Goal: Book appointment/travel/reservation

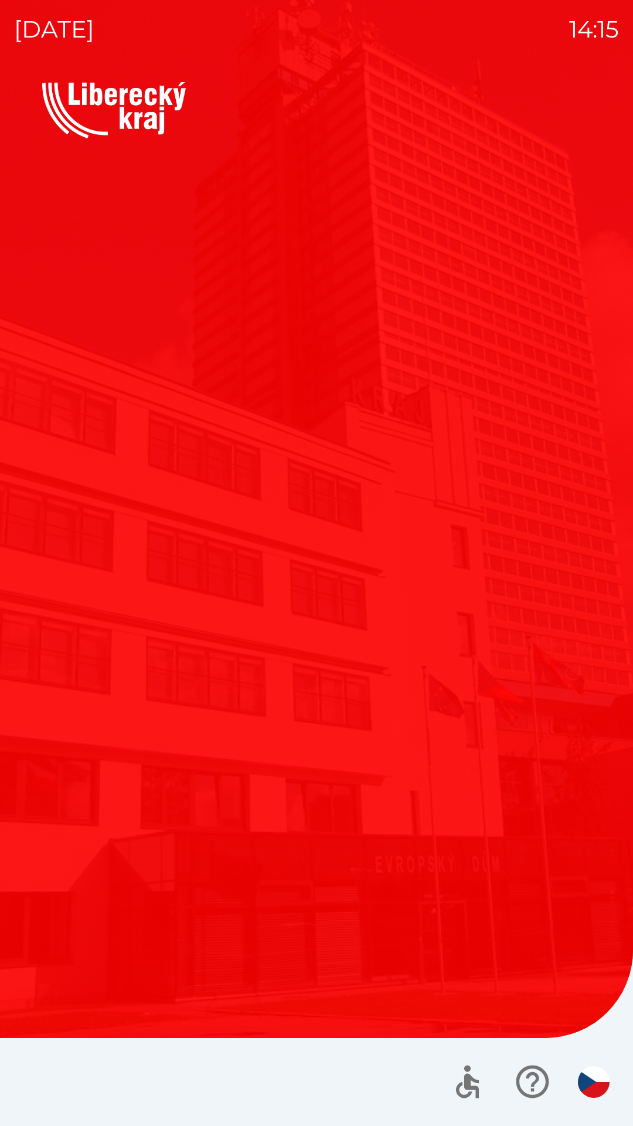
click at [358, 570] on button "Dotace" at bounding box center [456, 577] width 270 height 176
click at [367, 569] on button "Dotace" at bounding box center [456, 577] width 270 height 176
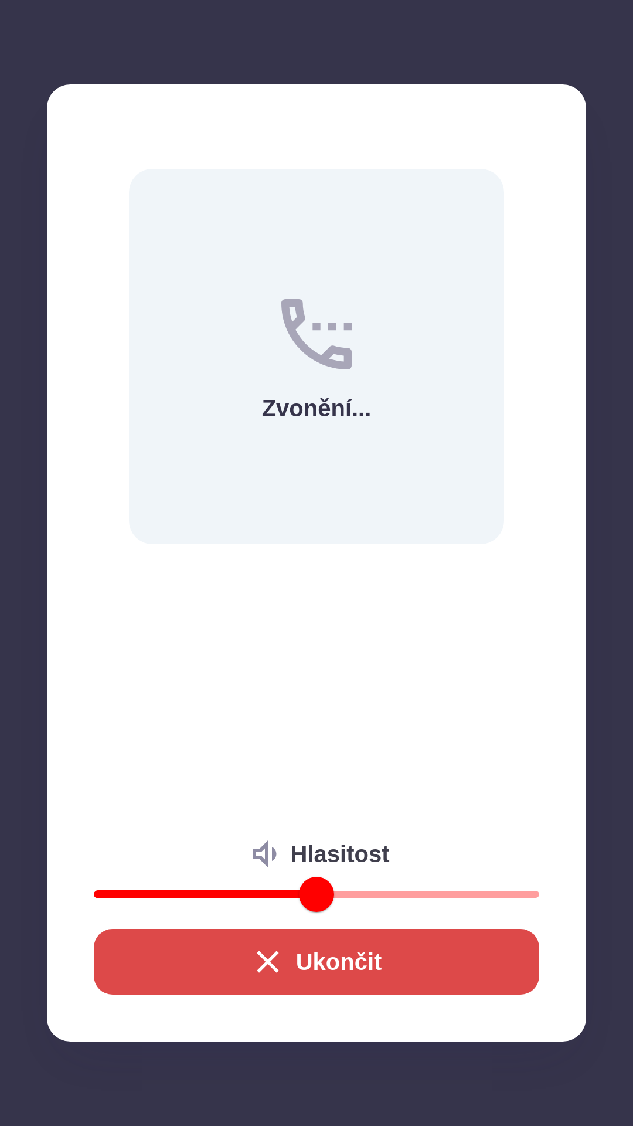
click at [341, 680] on div "Zvonění... Hlasitost Ukončit" at bounding box center [316, 562] width 539 height 957
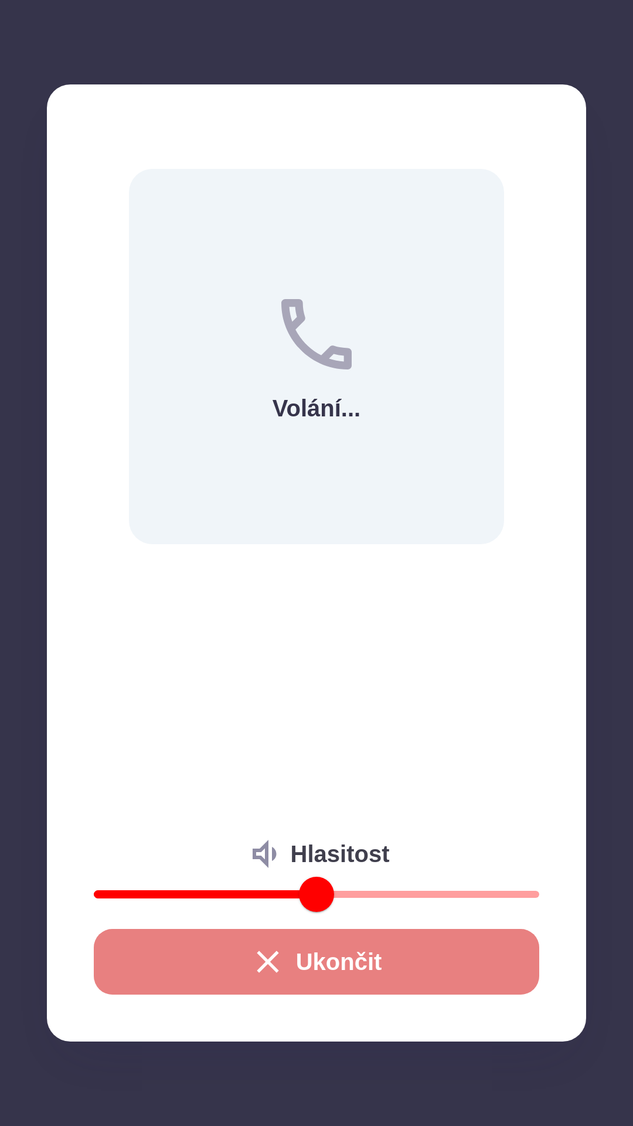
click at [286, 978] on button "Ukončit" at bounding box center [317, 962] width 446 height 66
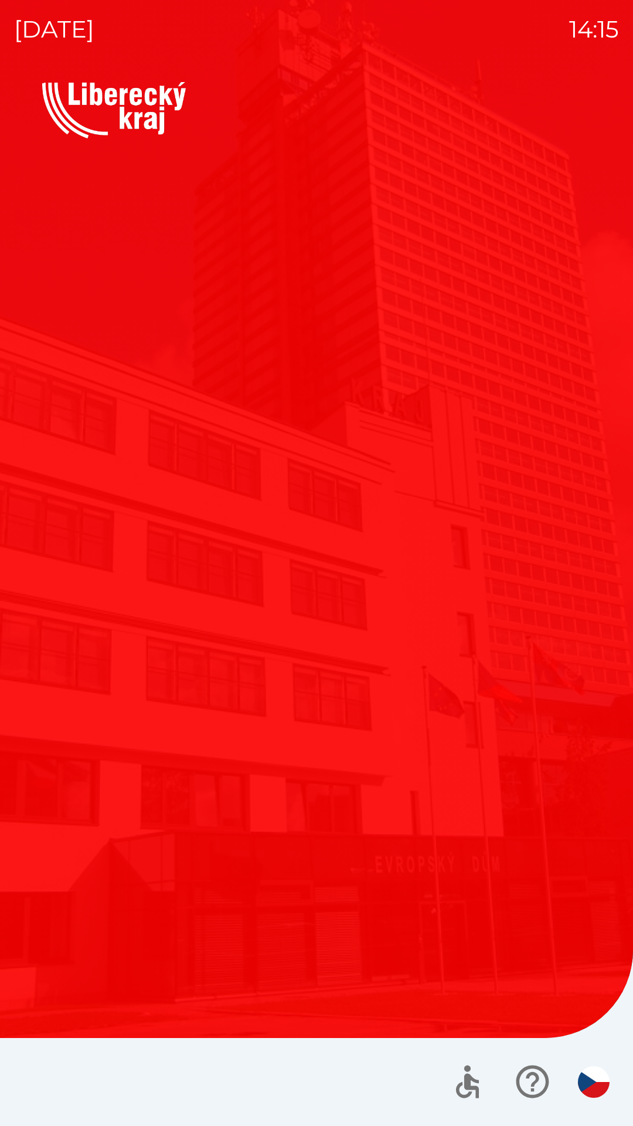
click at [264, 956] on div "Vítejte Jak vám mohu pomoci? Plánovaná schůzka Společnosti Kotlíkové dotace Dot…" at bounding box center [316, 604] width 605 height 1044
click at [454, 834] on div "Vítejte Jak vám mohu pomoci? Plánovaná schůzka Společnosti Kotlíkové dotace Dot…" at bounding box center [316, 604] width 605 height 1044
click at [377, 805] on div "Vítejte Jak vám mohu pomoci? Plánovaná schůzka Společnosti Kotlíkové dotace Dot…" at bounding box center [316, 604] width 605 height 1044
click at [379, 803] on div "Vítejte Jak vám mohu pomoci? Plánovaná schůzka Společnosti Kotlíkové dotace Dot…" at bounding box center [316, 604] width 605 height 1044
click at [388, 631] on button "Dotace" at bounding box center [456, 577] width 270 height 176
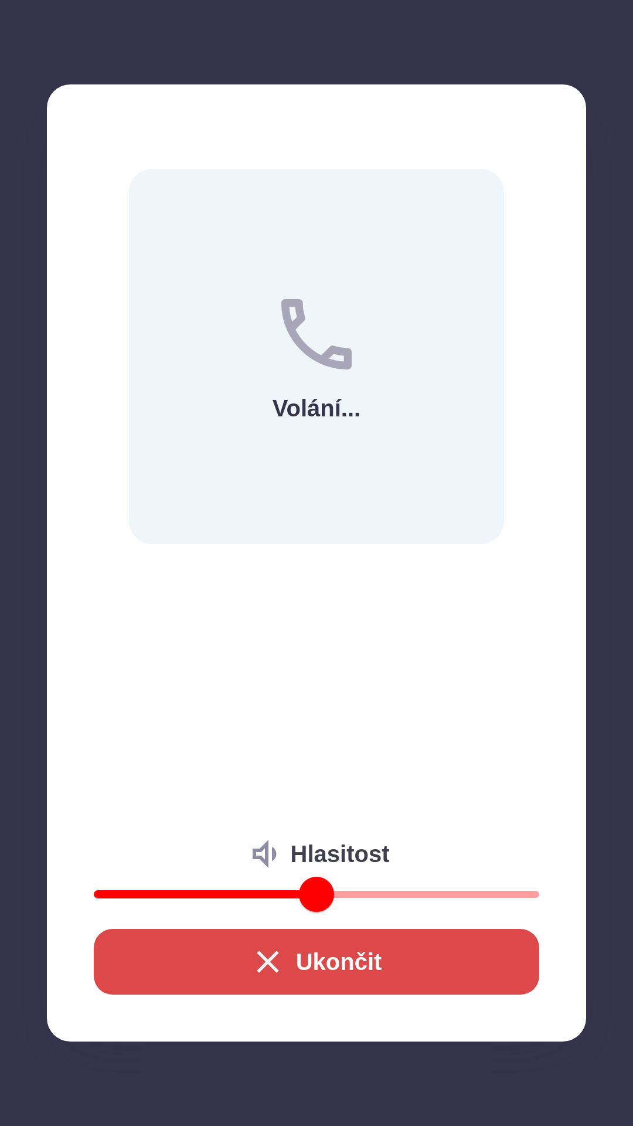
click at [304, 956] on button "Ukončit" at bounding box center [317, 962] width 446 height 66
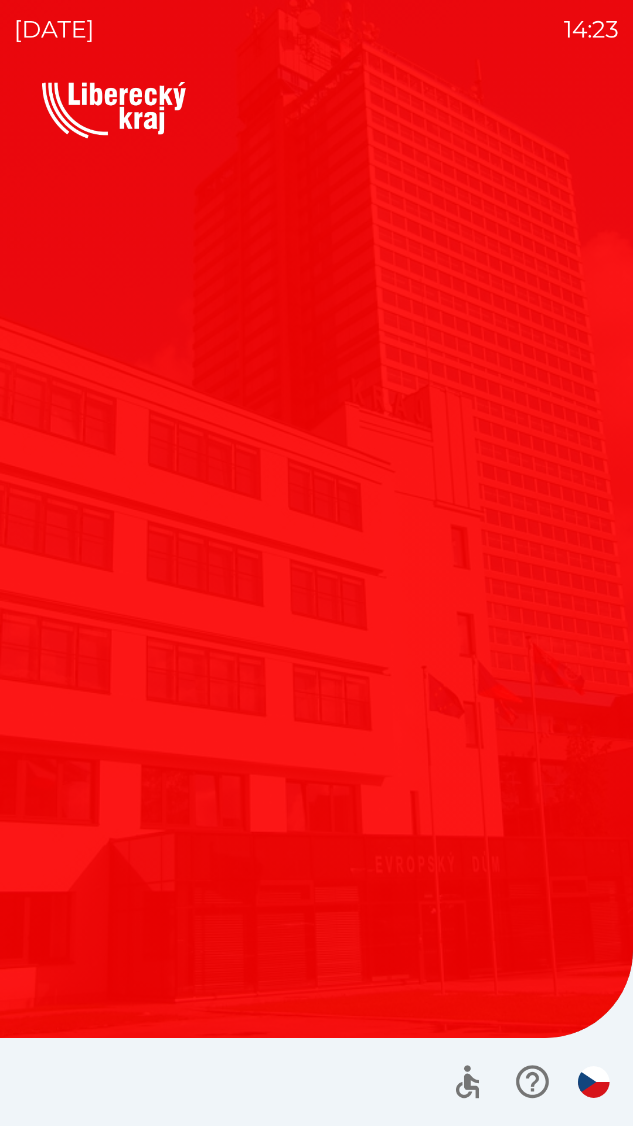
click at [266, 583] on button "Kotlíkové dotace" at bounding box center [177, 577] width 270 height 176
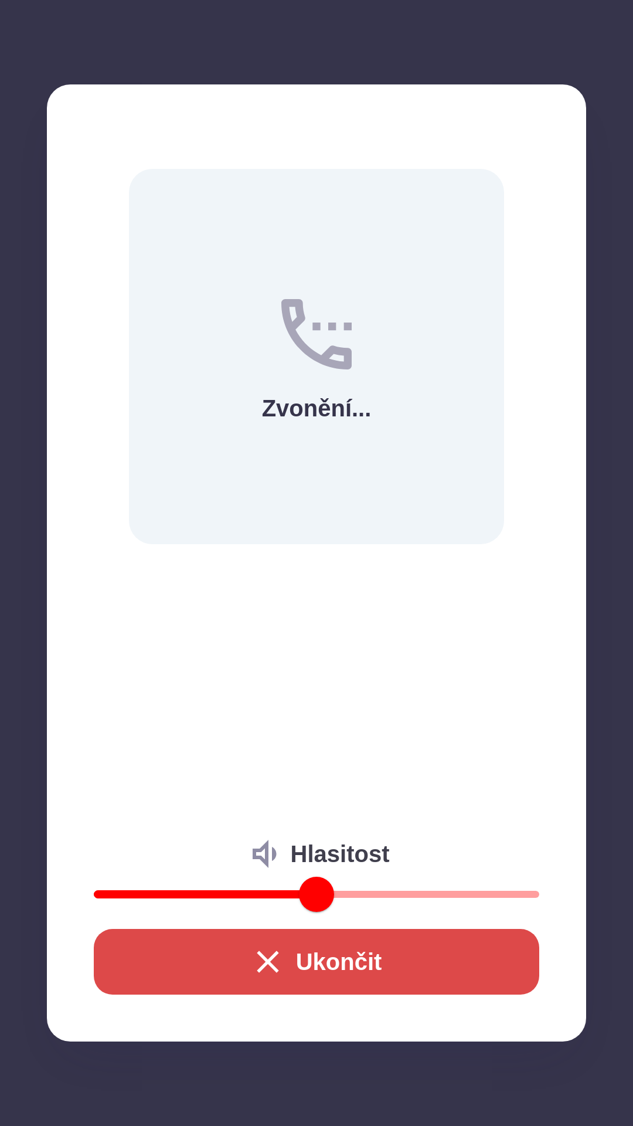
click at [306, 960] on button "Ukončit" at bounding box center [317, 962] width 446 height 66
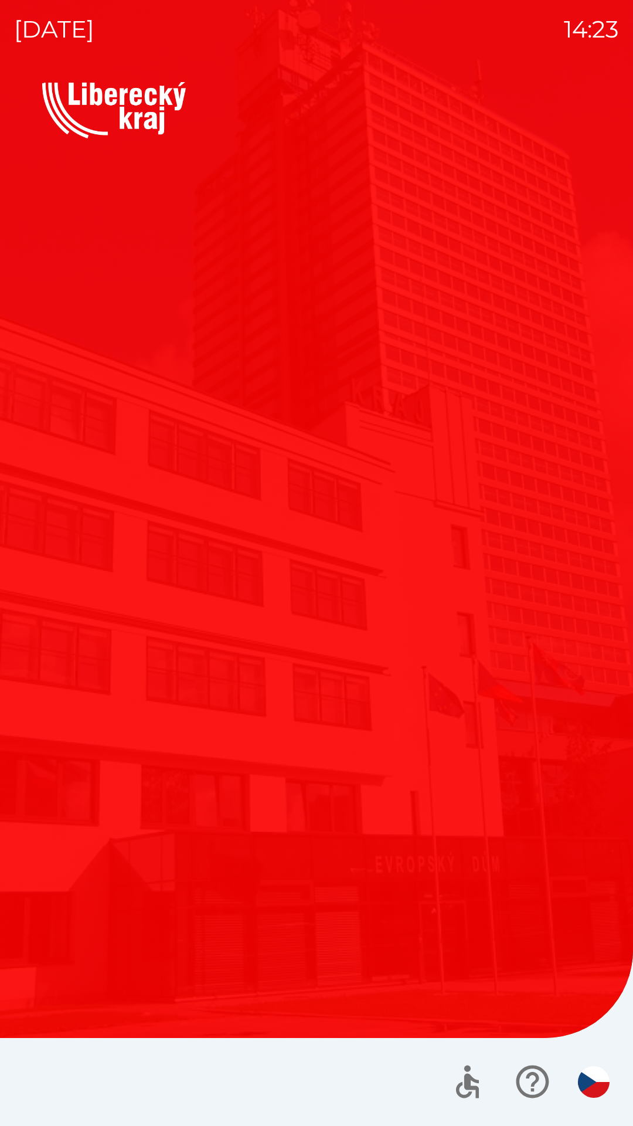
click at [58, 454] on button "Plánovaná schůzka" at bounding box center [177, 392] width 270 height 176
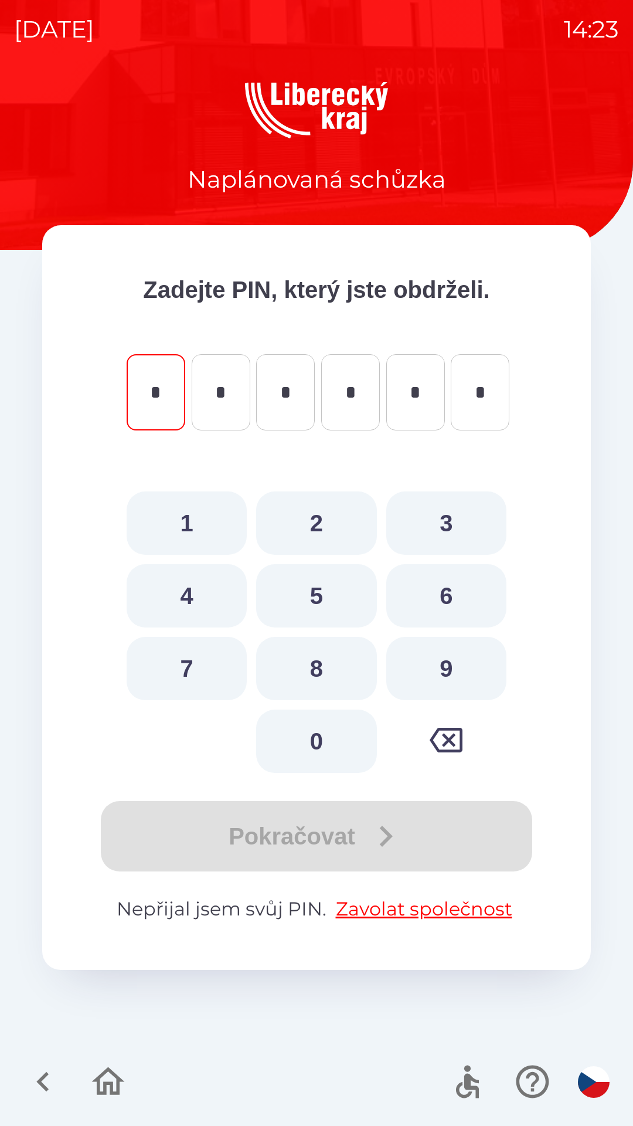
click at [114, 1083] on icon "button" at bounding box center [108, 1081] width 39 height 39
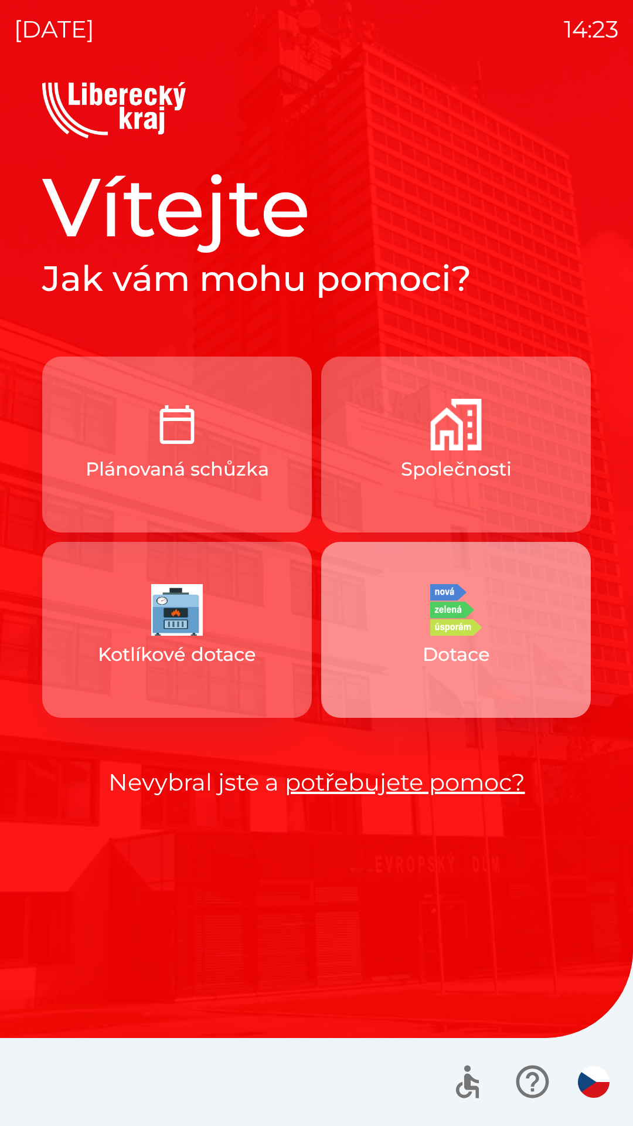
click at [441, 630] on img "button" at bounding box center [456, 610] width 52 height 52
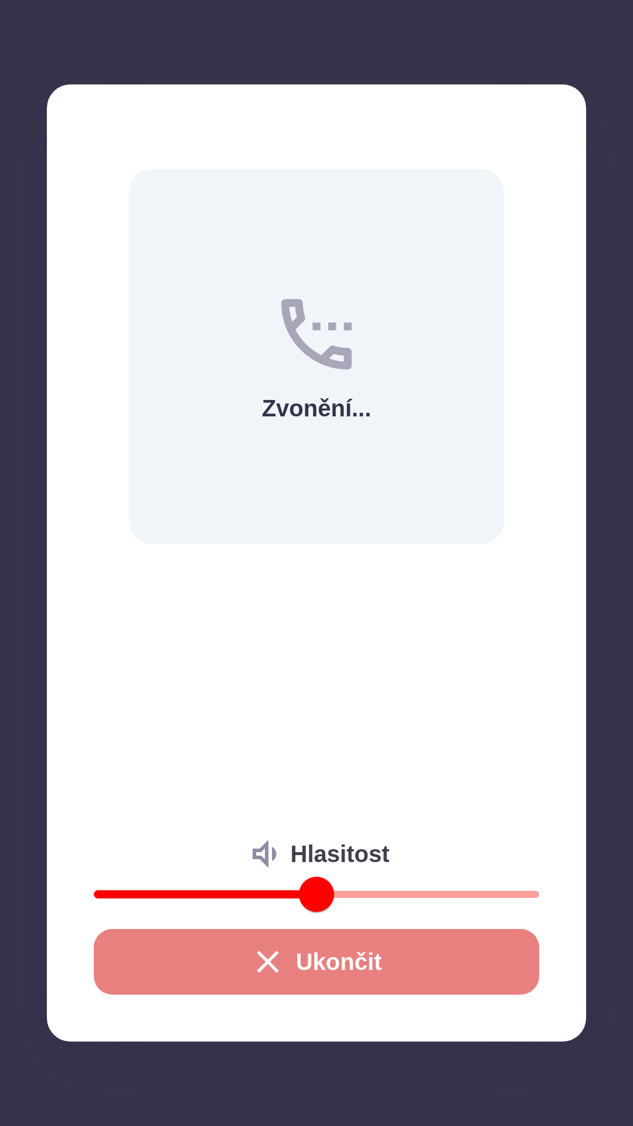
click at [304, 969] on button "Ukončit" at bounding box center [317, 962] width 446 height 66
